Goal: Obtain resource: Obtain resource

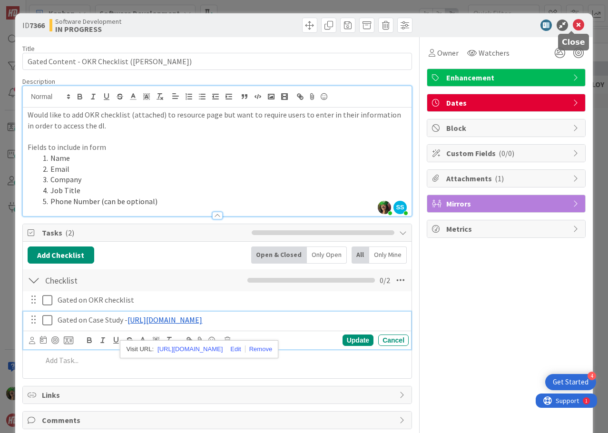
click at [573, 26] on icon at bounding box center [578, 24] width 11 height 11
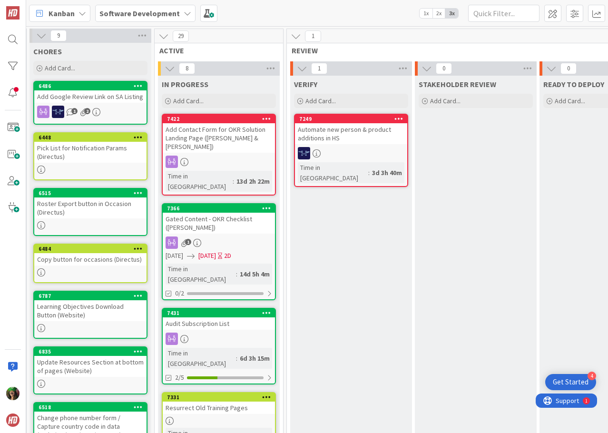
click at [149, 17] on b "Software Development" at bounding box center [139, 14] width 80 height 10
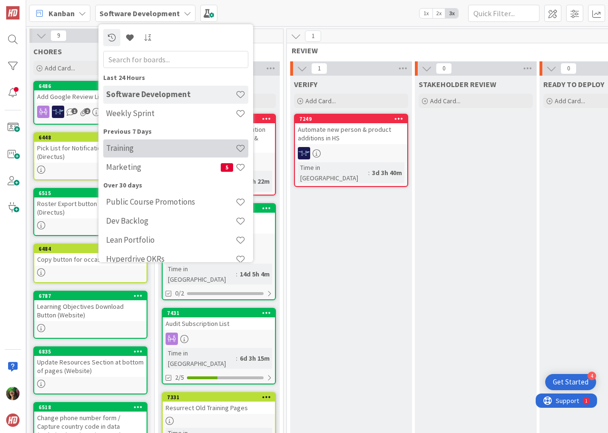
click at [129, 149] on h4 "Training" at bounding box center [170, 148] width 129 height 10
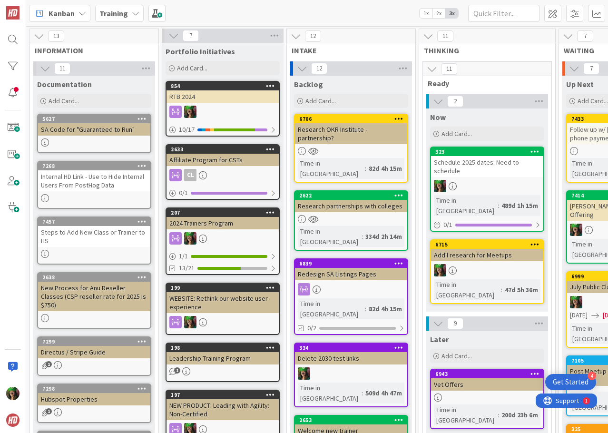
click at [96, 125] on div "SA Code for "Guaranteed to Run"" at bounding box center [94, 129] width 112 height 12
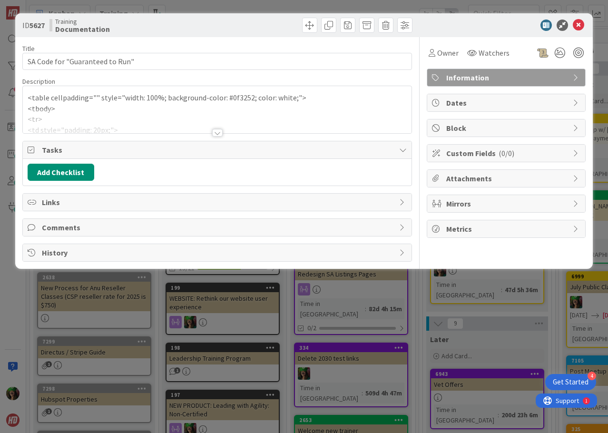
click at [96, 107] on p "<tbody>" at bounding box center [217, 108] width 379 height 11
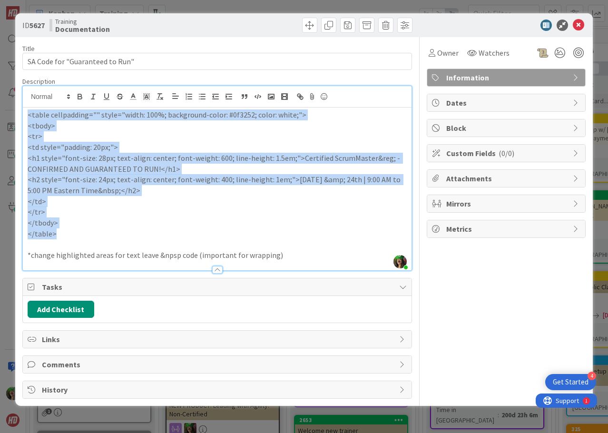
drag, startPoint x: 28, startPoint y: 116, endPoint x: 99, endPoint y: 234, distance: 138.2
click at [99, 234] on div "<table cellpadding="" style="width: 100%; background-color: #0f3252; color: whi…" at bounding box center [217, 188] width 389 height 163
copy div "<table cellpadding="" style="width: 100%; background-color: #0f3252; color: whi…"
click at [576, 24] on icon at bounding box center [578, 24] width 11 height 11
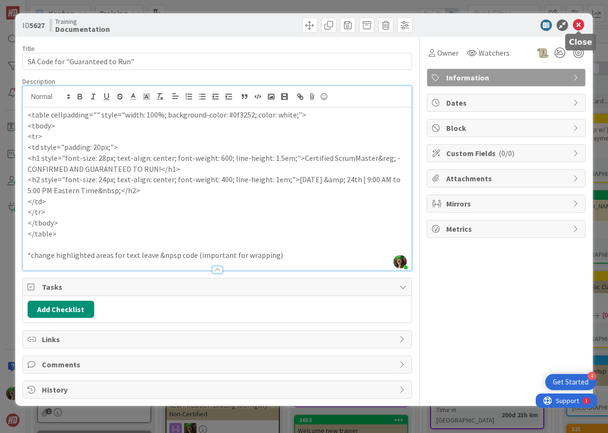
click at [576, 24] on div "Kanban Training 1x 2x 3x" at bounding box center [317, 13] width 582 height 26
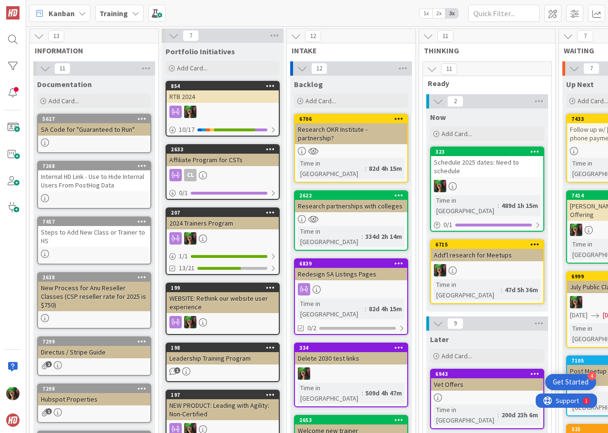
click at [103, 135] on div "SA Code for "Guaranteed to Run"" at bounding box center [94, 129] width 112 height 12
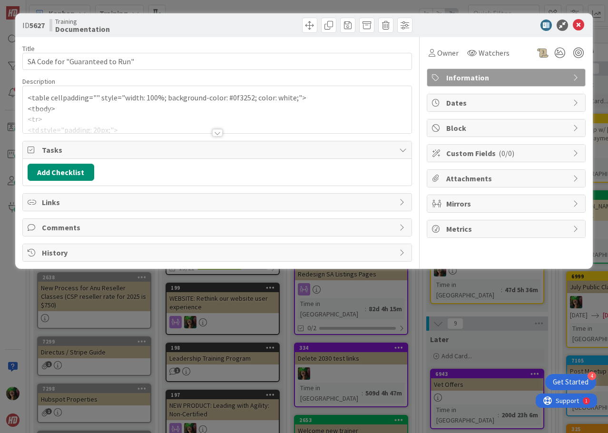
drag, startPoint x: 77, startPoint y: 101, endPoint x: 58, endPoint y: 105, distance: 19.4
click at [76, 101] on p "<table cellpadding="" style="width: 100%; background-color: #0f3252; color: whi…" at bounding box center [217, 97] width 379 height 11
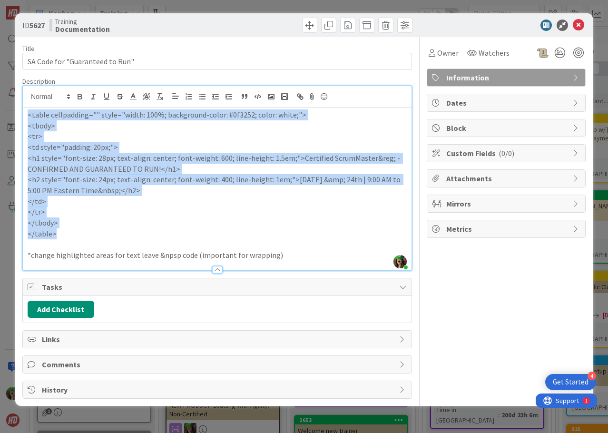
drag, startPoint x: 28, startPoint y: 113, endPoint x: 106, endPoint y: 233, distance: 143.0
click at [106, 233] on div "<table cellpadding="" style="width: 100%; background-color: #0f3252; color: whi…" at bounding box center [217, 188] width 389 height 163
copy div "<table cellpadding="" style="width: 100%; background-color: #0f3252; color: whi…"
